Goal: Information Seeking & Learning: Learn about a topic

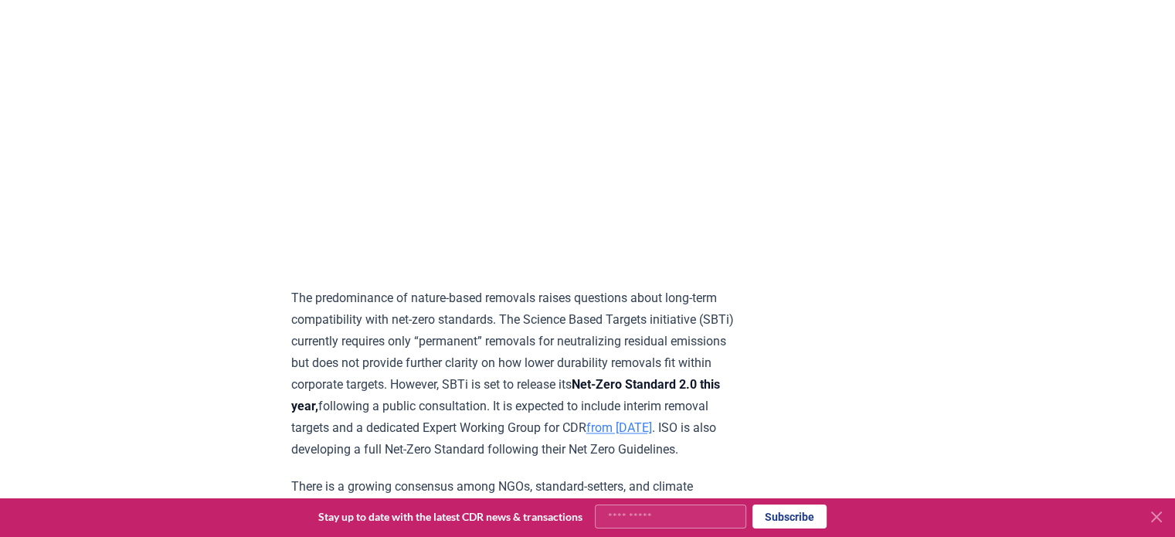
scroll to position [2633, 0]
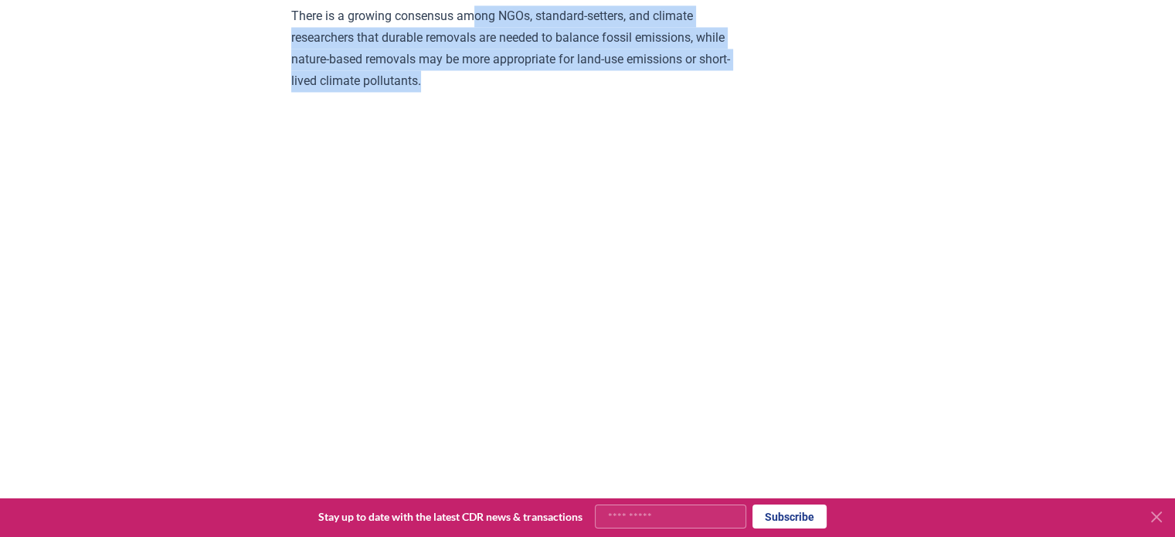
drag, startPoint x: 475, startPoint y: 76, endPoint x: 507, endPoint y: 132, distance: 65.0
click at [507, 92] on p "There is a growing consensus among NGOs, standard-setters, and climate research…" at bounding box center [517, 48] width 452 height 86
